Goal: Task Accomplishment & Management: Complete application form

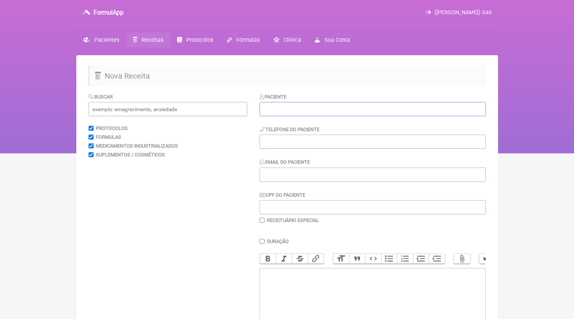
click at [310, 109] on input "text" at bounding box center [373, 109] width 226 height 14
paste input "JOANA DULCETTEI VIBRANOVSKY,"
type input "JOANA DULCETTEI VIBRANOVSKY,"
click at [333, 145] on input "tel" at bounding box center [373, 142] width 226 height 14
paste input "21997895482"
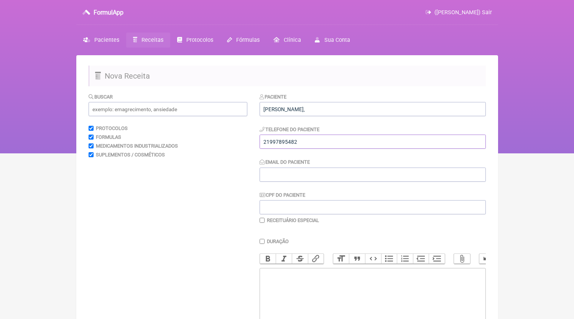
type input "21997895482"
click at [301, 282] on trix-editor at bounding box center [373, 314] width 226 height 92
paste trix-editor "<div>21997895482</div>"
type trix-editor "<div>21997895482</div>"
click at [287, 172] on input "Email do Paciente" at bounding box center [373, 175] width 226 height 14
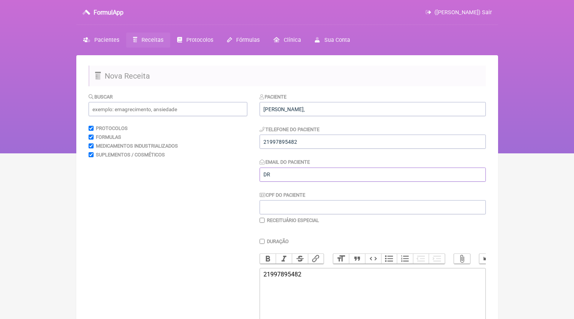
type input "D"
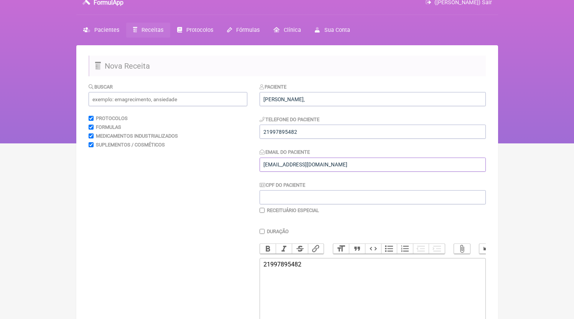
scroll to position [103, 0]
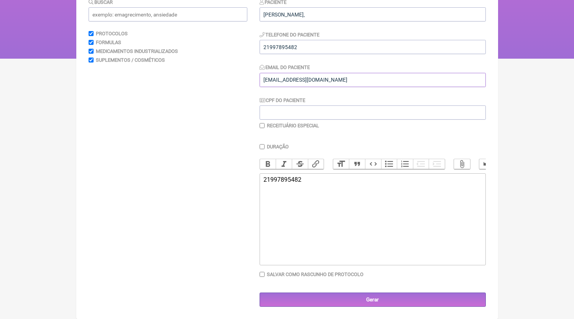
type input "dr.edmundoborges@gmail.com"
click at [343, 219] on trix-editor "21997895482" at bounding box center [373, 219] width 226 height 92
click at [354, 205] on div "21997895482 1)MANIPULADO Testsoterona micronizada 1% (10mg) Base transdérmica P…" at bounding box center [373, 198] width 218 height 44
click at [355, 207] on div "21997895482 1)MANIPULADO Testsoterona micronizada 1% (10mg) Base transdérmica P…" at bounding box center [373, 198] width 218 height 44
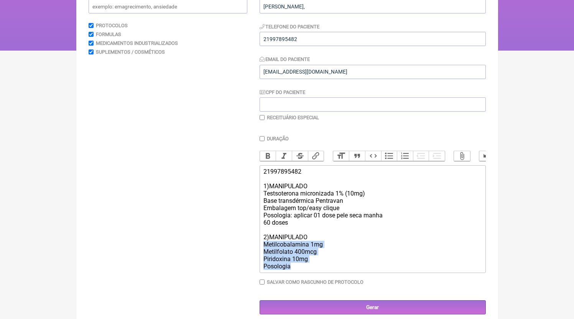
drag, startPoint x: 276, startPoint y: 265, endPoint x: 227, endPoint y: 252, distance: 50.4
click at [227, 252] on form "Buscar Protocolos Formulas Medicamentos Industrializados Suplementos / Cosmétic…" at bounding box center [288, 152] width 398 height 325
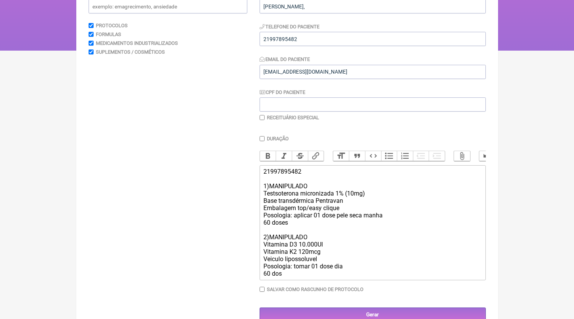
type trix-editor "<div>21997895482<br><br>1)MANIPULADO<br>Testsoterona micronizada 1% (10mg)<br>B…"
click at [280, 120] on label "Receituário Especial" at bounding box center [293, 118] width 52 height 6
checkbox input "true"
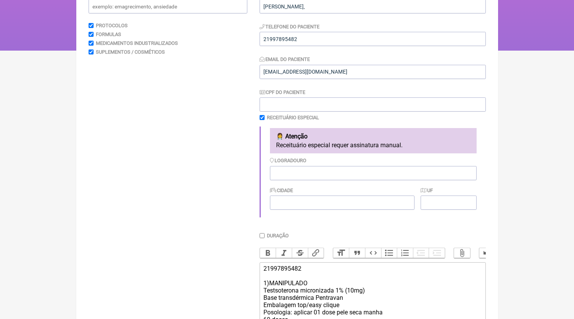
scroll to position [93, 0]
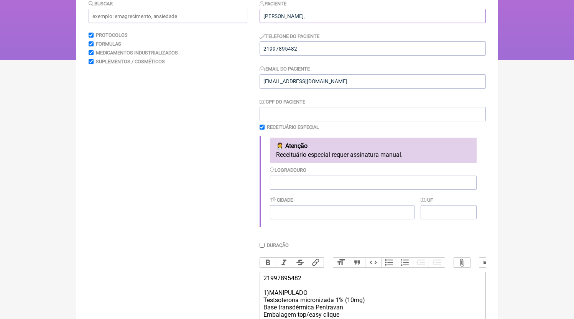
click at [365, 20] on input "JOANA DULCETTEI VIBRANOVSKY," at bounding box center [373, 16] width 226 height 14
type input "[PERSON_NAME]"
click at [310, 52] on input "21997895482" at bounding box center [373, 48] width 226 height 14
click at [264, 49] on input "21997895482" at bounding box center [373, 48] width 226 height 14
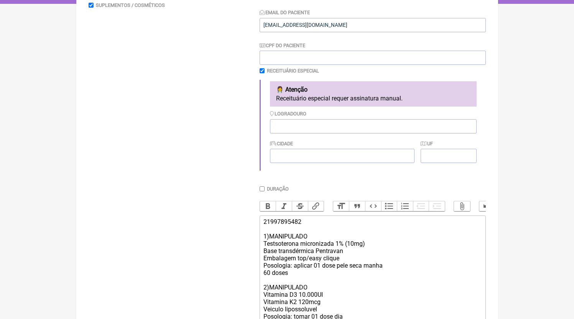
scroll to position [224, 0]
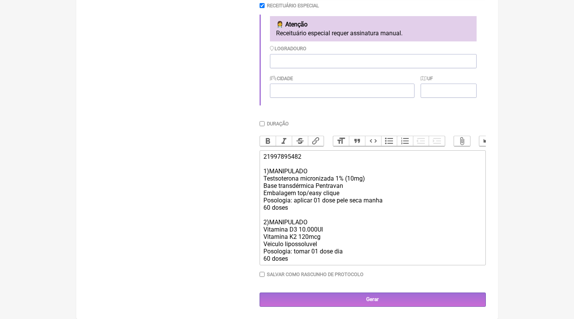
type input "21997895482"
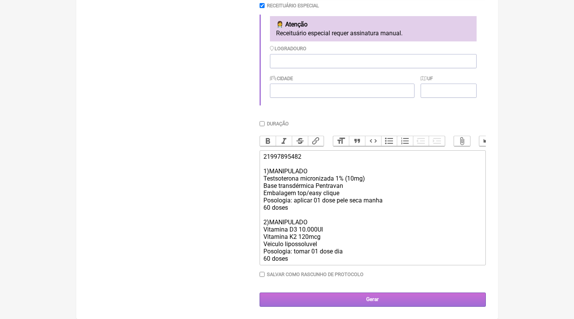
click at [354, 300] on input "Gerar" at bounding box center [373, 300] width 226 height 14
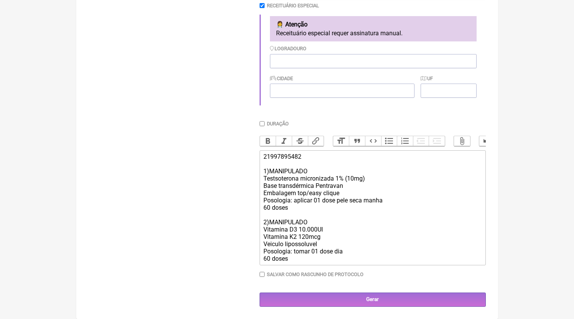
scroll to position [166, 0]
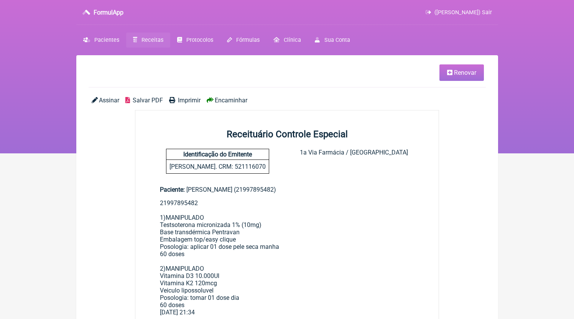
click at [150, 46] on link "Receitas" at bounding box center [148, 40] width 44 height 15
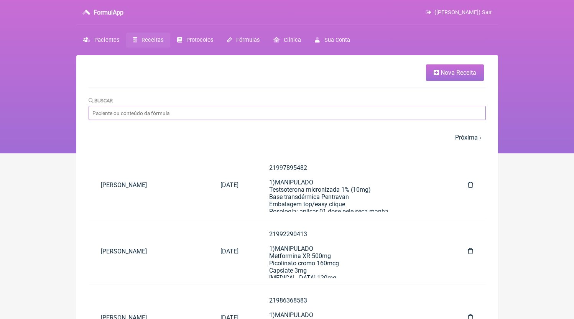
click at [309, 116] on input "Buscar" at bounding box center [288, 113] width 398 height 14
paste input "[PERSON_NAME]"
click at [93, 111] on input "[PERSON_NAME]" at bounding box center [288, 113] width 398 height 14
click at [261, 115] on input "[PERSON_NAME]" at bounding box center [288, 113] width 398 height 14
type input "[PERSON_NAME]"
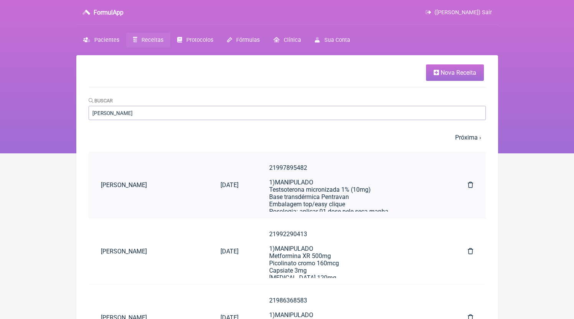
click at [305, 186] on div "21997895482 1)MANIPULADO Testsoterona micronizada 1% (10mg) Base transdérmica P…" at bounding box center [353, 218] width 168 height 109
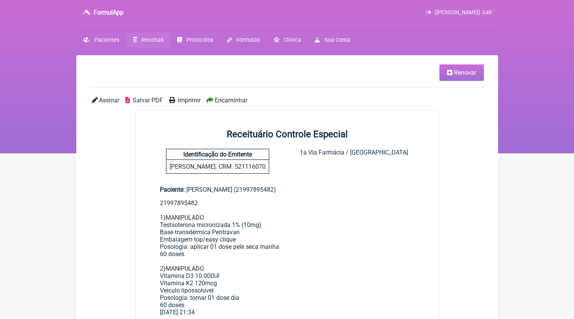
click at [145, 101] on span "Salvar PDF" at bounding box center [148, 100] width 30 height 7
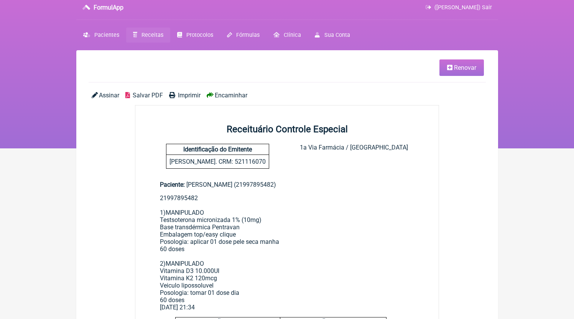
click at [145, 39] on link "Receitas" at bounding box center [148, 35] width 44 height 15
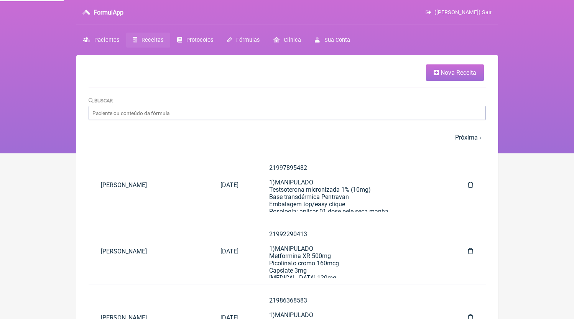
click at [452, 75] on span "Nova Receita" at bounding box center [459, 72] width 36 height 7
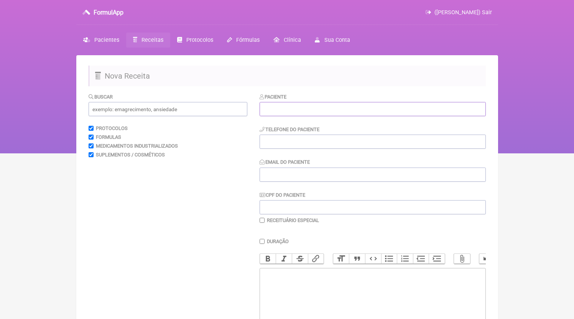
click at [277, 109] on input "text" at bounding box center [373, 109] width 226 height 14
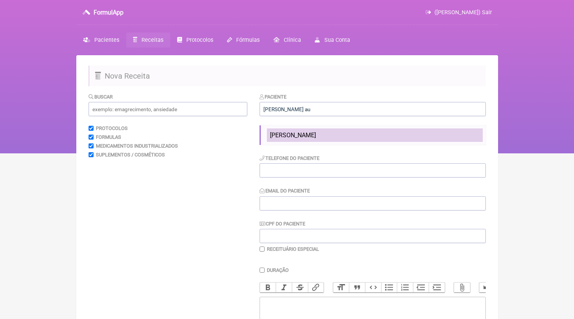
click at [309, 139] on span "[PERSON_NAME]" at bounding box center [293, 135] width 46 height 7
type input "[PERSON_NAME]"
type input "24992528291"
type input "[EMAIL_ADDRESS][DOMAIN_NAME]"
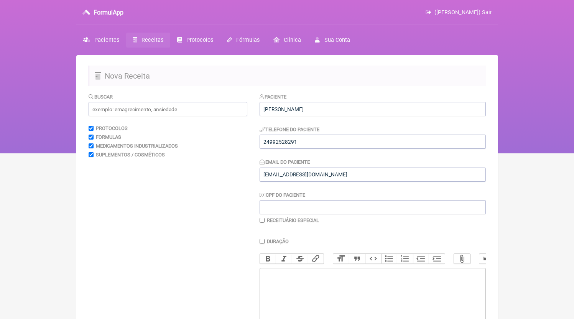
scroll to position [94, 0]
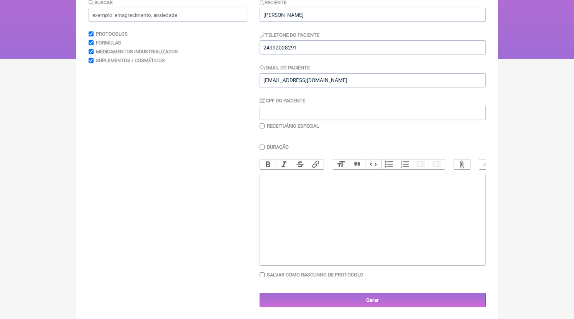
click at [319, 245] on trix-editor at bounding box center [373, 220] width 226 height 92
paste trix-editor "<div>24992528291<br>1) MANIPULADO<br>Pholia Magra | 250mg<br>Slendesta | 250mg<…"
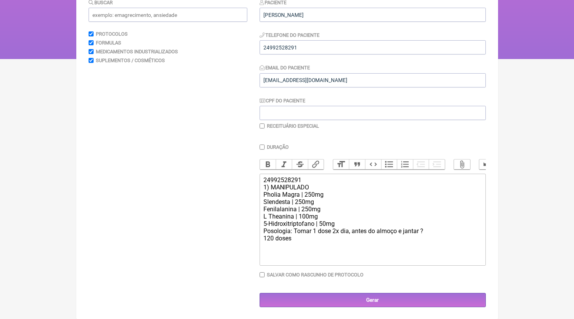
click at [441, 242] on div "24992528291 1) MANIPULADO Pholia Magra | 250mg Slendesta | 250mg Fenilalanina |…" at bounding box center [373, 210] width 218 height 66
click at [440, 239] on div "24992528291 1) MANIPULADO Pholia Magra | 250mg Slendesta | 250mg Fenilalanina |…" at bounding box center [373, 210] width 218 height 66
type trix-editor "<div>24992528291<br>1) MANIPULADO<br>Pholia Magra | 250mg<br>Slendesta | 250mg<…"
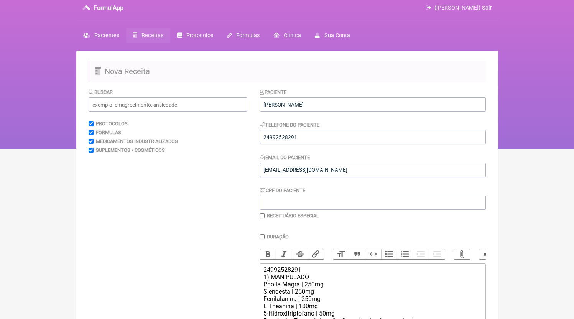
scroll to position [103, 0]
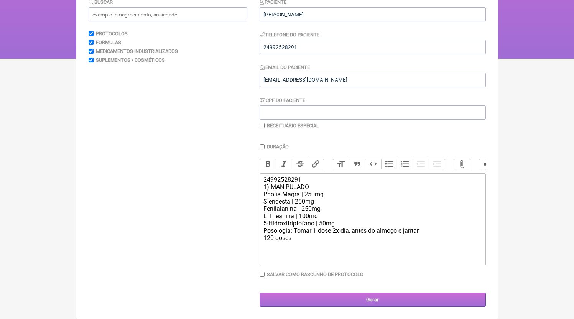
click at [358, 298] on input "Gerar" at bounding box center [373, 300] width 226 height 14
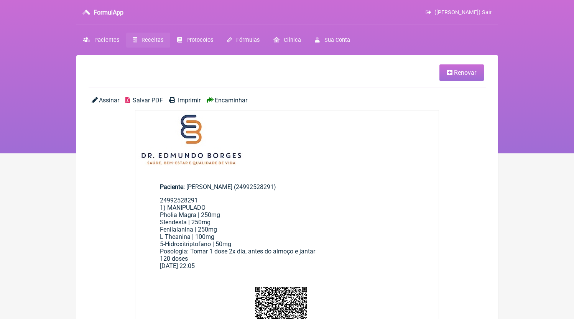
click at [144, 101] on span "Salvar PDF" at bounding box center [148, 100] width 30 height 7
click at [137, 41] on icon at bounding box center [135, 39] width 4 height 5
